Goal: Task Accomplishment & Management: Use online tool/utility

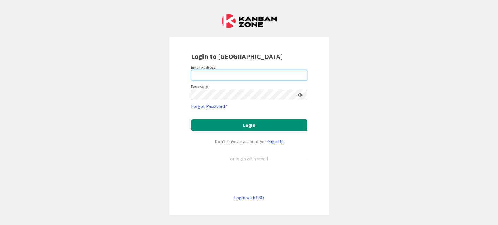
click at [229, 76] on input "email" at bounding box center [249, 75] width 116 height 11
type input "[PERSON_NAME][EMAIL_ADDRESS][DOMAIN_NAME]"
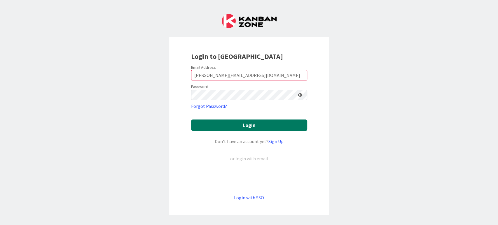
click at [244, 121] on button "Login" at bounding box center [249, 125] width 116 height 11
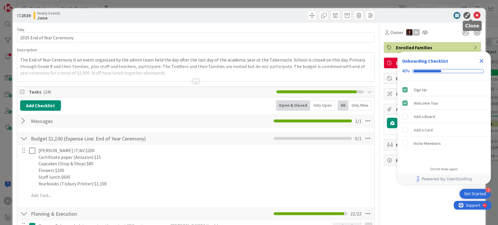
click at [473, 15] on icon at bounding box center [476, 15] width 7 height 7
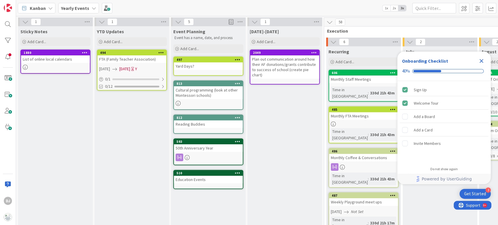
click at [481, 59] on icon "Close Checklist" at bounding box center [481, 60] width 7 height 7
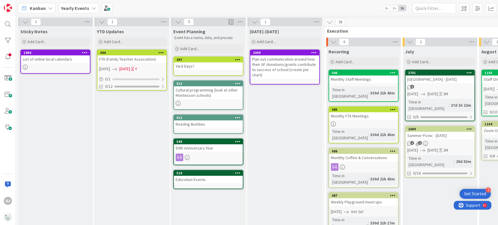
click at [93, 6] on icon at bounding box center [94, 8] width 5 height 5
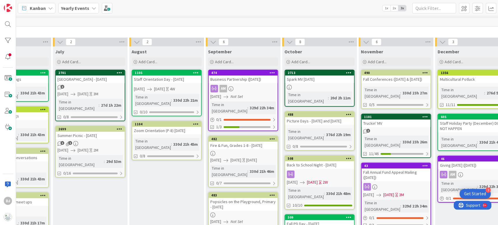
scroll to position [0, 352]
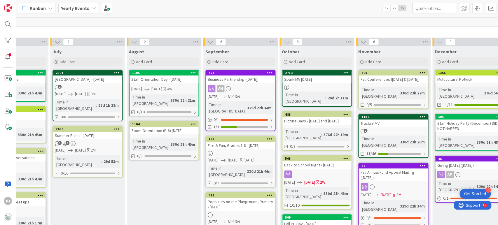
click at [391, 120] on div "Truckin' MV" at bounding box center [393, 124] width 69 height 8
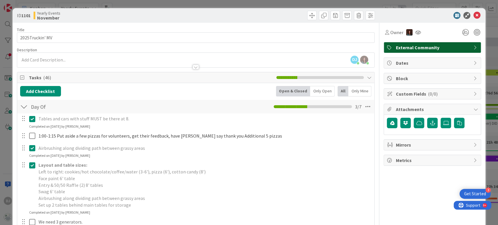
type input "2024 Truckin' MV"
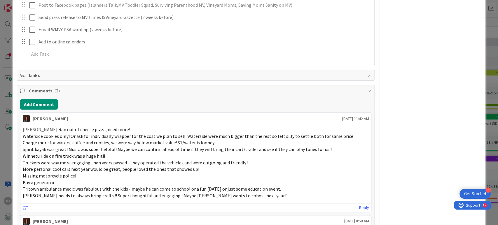
scroll to position [970, 0]
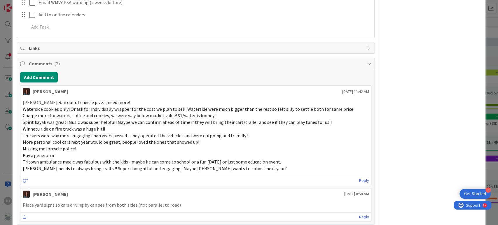
drag, startPoint x: 494, startPoint y: 36, endPoint x: 18, endPoint y: 1, distance: 476.9
click at [103, 46] on span "Links" at bounding box center [196, 48] width 335 height 7
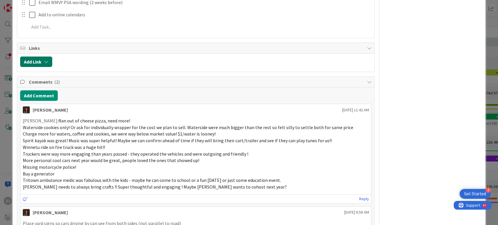
click at [44, 57] on button "Add Link" at bounding box center [36, 62] width 32 height 11
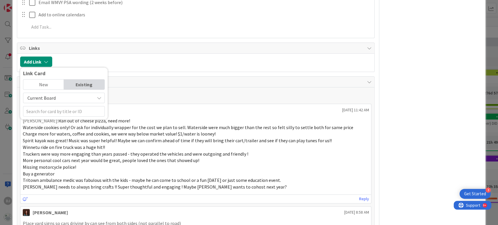
click at [52, 82] on div "New" at bounding box center [43, 85] width 41 height 10
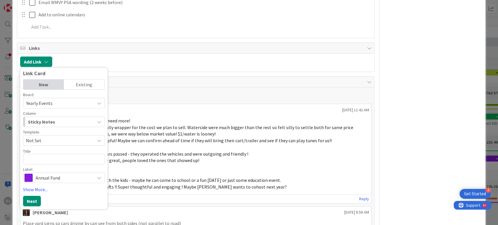
type textarea "x"
type textarea "M"
type textarea "x"
type textarea "MV"
type textarea "x"
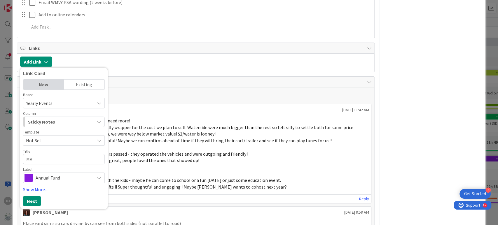
type textarea "MVR"
type textarea "x"
type textarea "MVRH"
type textarea "x"
type textarea "MVRHA"
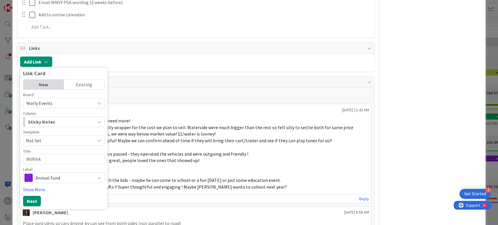
type textarea "x"
type textarea "MVRH"
type textarea "x"
type textarea "MVRHS"
type textarea "x"
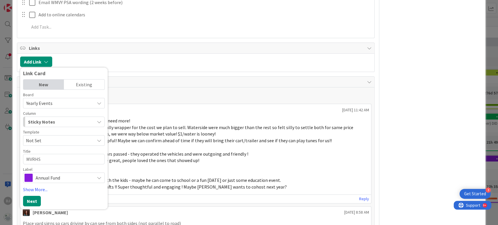
type textarea "MVRHS"
type textarea "x"
type textarea "MVRHS U"
type textarea "x"
type textarea "MVRHS Us"
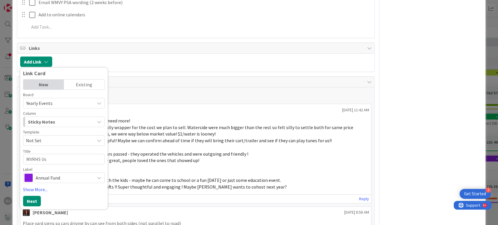
type textarea "x"
type textarea "MVRHS Use"
type textarea "x"
type textarea "MVRHS Use o"
type textarea "x"
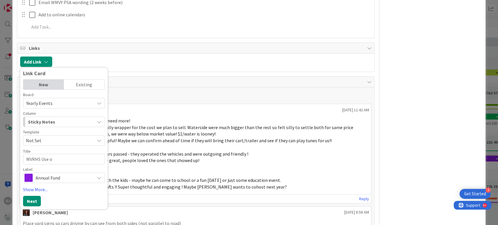
type textarea "MVRHS Use of"
type textarea "x"
type textarea "MVRHS Use of"
type textarea "x"
type textarea "MVRHS Use of A"
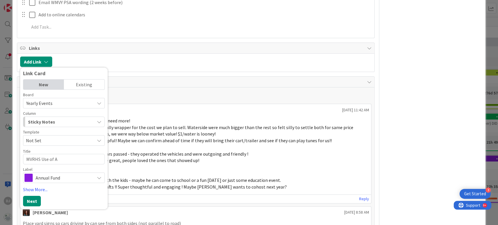
type textarea "x"
type textarea "MVRHS Use of Ap"
type textarea "x"
type textarea "MVRHS Use of A"
type textarea "x"
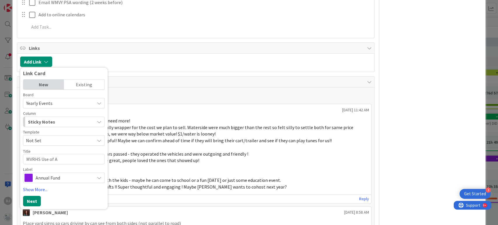
type textarea "MVRHS Use of"
type textarea "x"
type textarea "MVRHS Use of S"
type textarea "x"
type textarea "MVRHS Use of SP"
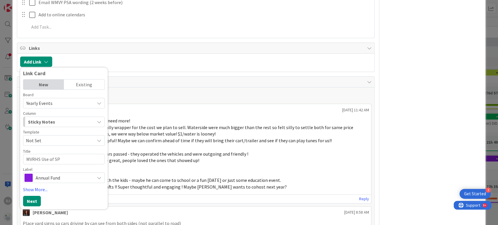
type textarea "x"
type textarea "MVRHS Use of SPA"
type textarea "x"
type textarea "MVRHS Use of SPAE"
type textarea "x"
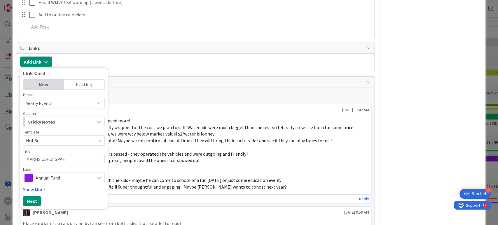
type textarea "MVRHS Use of SPAEC"
type textarea "x"
type textarea "MVRHS Use of SPAE"
type textarea "x"
type textarea "MVRHS Use of SPA"
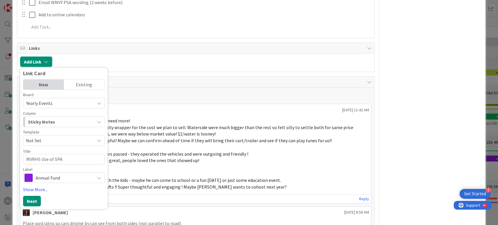
type textarea "x"
type textarea "MVRHS Use of SPAC"
type textarea "x"
type textarea "MVRHS Use of SPACE"
click at [33, 199] on button "Next" at bounding box center [32, 201] width 18 height 11
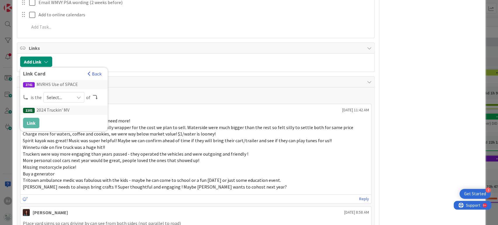
click at [77, 95] on icon at bounding box center [78, 97] width 5 height 5
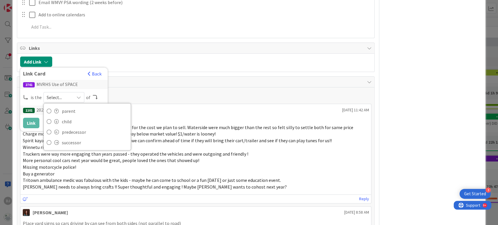
click at [124, 88] on div "Add Comment [PERSON_NAME] [DATE] 11:42 AM [PERSON_NAME]: Ran out of cheese pizz…" at bounding box center [195, 166] width 357 height 156
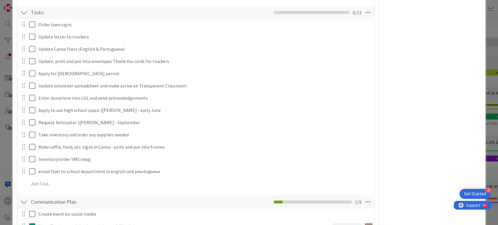
scroll to position [550, 0]
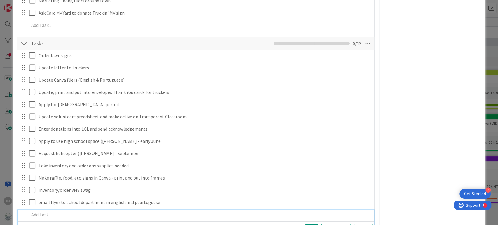
click at [43, 214] on p at bounding box center [199, 215] width 341 height 7
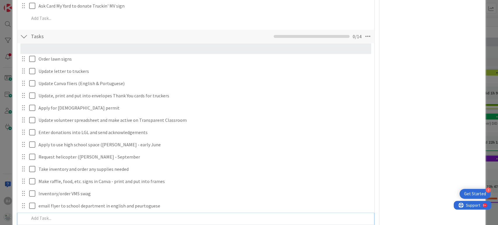
scroll to position [557, 0]
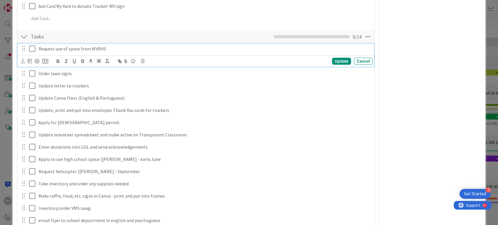
click at [55, 49] on p "Request use of space from MVRHS" at bounding box center [205, 49] width 332 height 7
click at [119, 61] on icon "button" at bounding box center [119, 61] width 2 height 2
click at [126, 62] on icon at bounding box center [126, 61] width 7 height 8
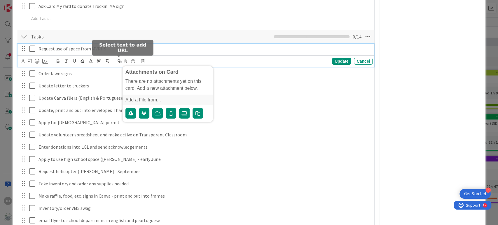
click at [119, 62] on icon "button" at bounding box center [120, 62] width 2 height 2
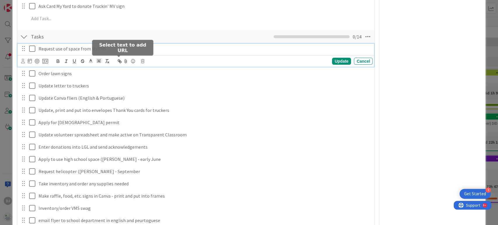
click at [119, 62] on icon "button" at bounding box center [120, 62] width 2 height 2
click at [155, 47] on p "Request use of space from MVRHS" at bounding box center [205, 49] width 332 height 7
click at [31, 52] on icon at bounding box center [33, 48] width 9 height 7
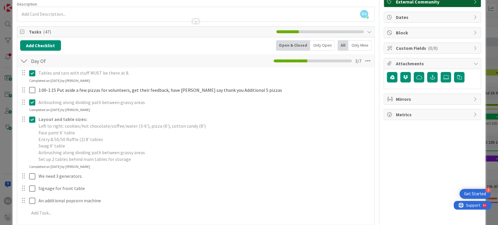
scroll to position [0, 0]
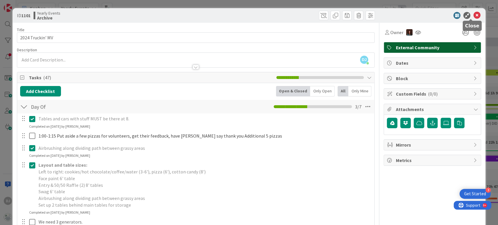
click at [473, 15] on icon at bounding box center [476, 15] width 7 height 7
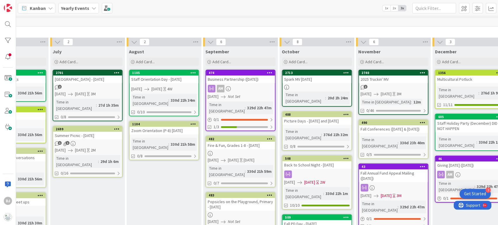
click at [398, 97] on link "2740 2025 Truckin' MV 2 [DATE] [DATE] 3M Time in [GEOGRAPHIC_DATA] : 12m 0/46" at bounding box center [393, 92] width 70 height 45
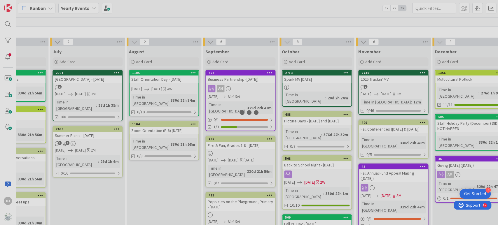
click at [398, 97] on div at bounding box center [249, 112] width 498 height 225
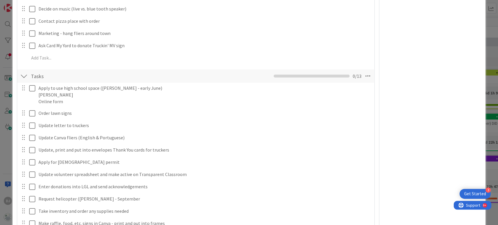
scroll to position [475, 0]
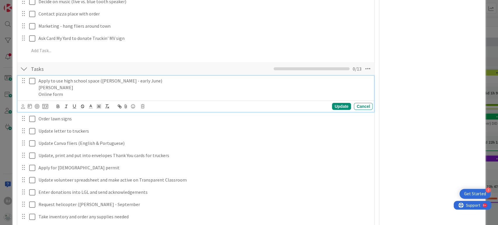
click at [67, 85] on p "[PERSON_NAME]" at bounding box center [205, 87] width 332 height 7
click at [75, 96] on p "Online form" at bounding box center [205, 94] width 332 height 7
click at [31, 81] on icon at bounding box center [33, 81] width 9 height 7
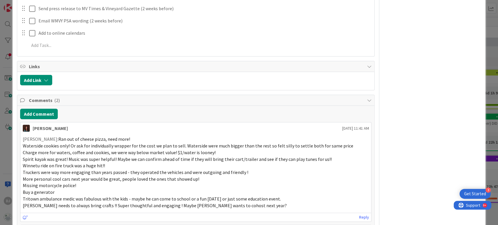
scroll to position [0, 0]
